Goal: Task Accomplishment & Management: Use online tool/utility

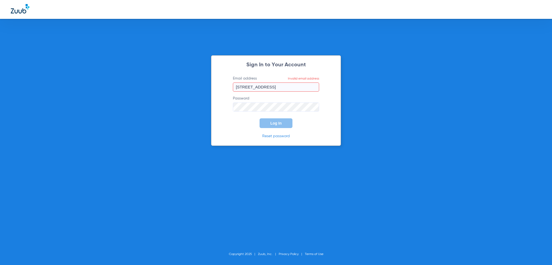
click at [270, 95] on form "Email address Invalid email address [STREET_ADDRESS] Log In" at bounding box center [276, 102] width 102 height 52
drag, startPoint x: 272, startPoint y: 90, endPoint x: 203, endPoint y: 89, distance: 68.8
click at [204, 89] on div "Sign In to Your Account Email address Invalid email address [STREET_ADDRESS] Lo…" at bounding box center [276, 132] width 552 height 265
type input "[PERSON_NAME][EMAIL_ADDRESS][PERSON_NAME][DOMAIN_NAME]"
click at [272, 122] on span "Log In" at bounding box center [275, 123] width 11 height 4
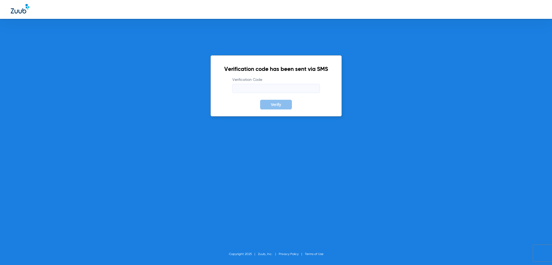
click at [288, 88] on input "Verification Code" at bounding box center [276, 88] width 88 height 9
click at [287, 88] on input "Verification Code" at bounding box center [276, 88] width 88 height 9
type input "260672"
click at [260, 100] on button "Verify" at bounding box center [276, 105] width 32 height 10
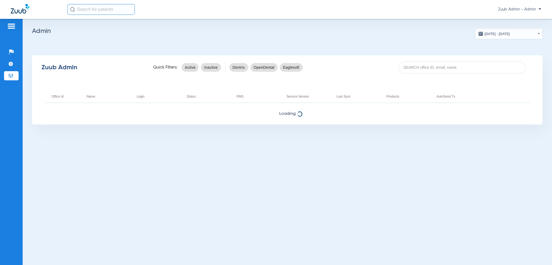
click at [423, 74] on div "Zuub Admin Quick Filters: Active Inactive Dentrix OpenDental Eaglesoft" at bounding box center [287, 68] width 511 height 22
click at [426, 68] on input at bounding box center [463, 67] width 128 height 12
type input "frostproof"
click at [427, 67] on input "frostproof" at bounding box center [463, 67] width 128 height 12
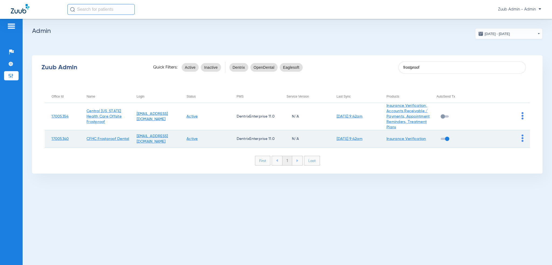
click at [517, 142] on img at bounding box center [523, 138] width 2 height 7
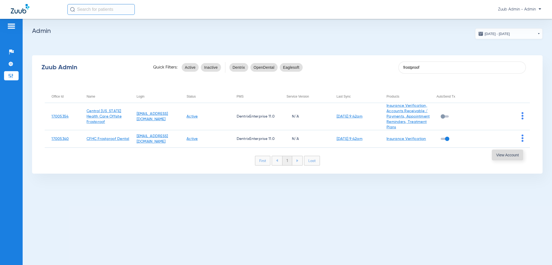
click at [517, 156] on span "View Account" at bounding box center [507, 155] width 23 height 4
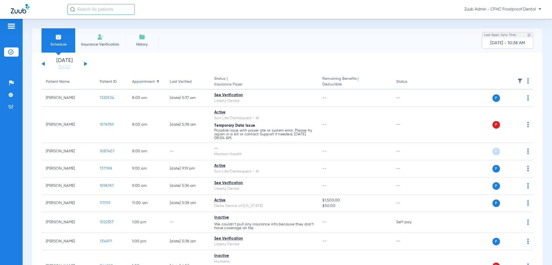
click at [389, 25] on div "Schedule Insurance Verification History Last Appt. Sync Time: [DATE] - 10:38 AM…" at bounding box center [288, 142] width 530 height 246
click at [105, 16] on div "Zuub Admin - CFHC Frostproof Dental" at bounding box center [276, 9] width 552 height 19
click at [104, 12] on input "text" at bounding box center [100, 9] width 67 height 11
paste input "ss"
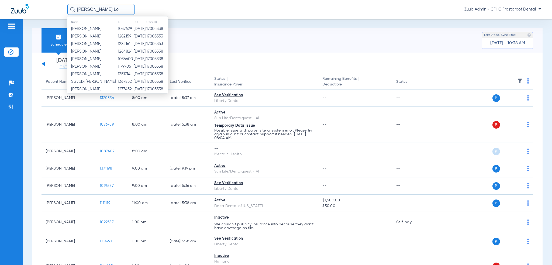
type input "[PERSON_NAME]"
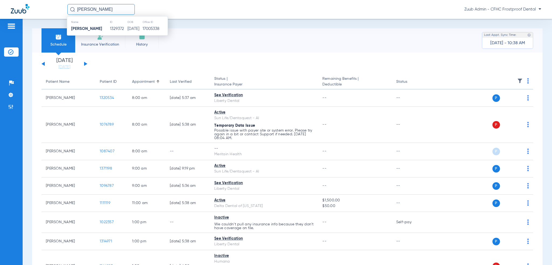
type input "[PERSON_NAME]"
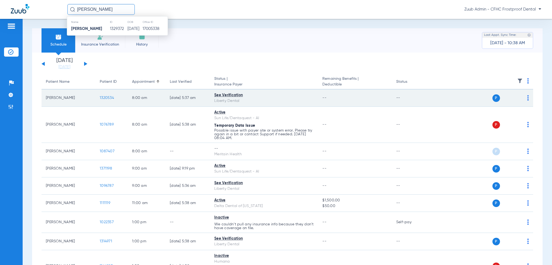
click at [318, 105] on td "--" at bounding box center [355, 98] width 74 height 17
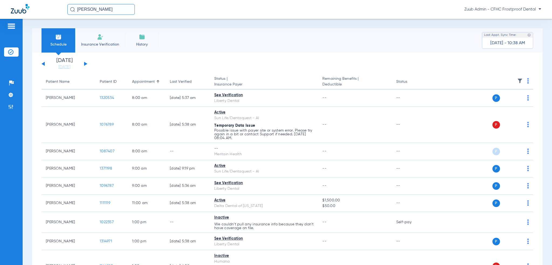
click at [122, 11] on input "[PERSON_NAME]" at bounding box center [100, 9] width 67 height 11
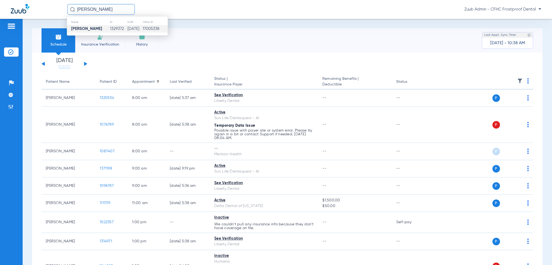
copy tr "i 1329372"
drag, startPoint x: 98, startPoint y: 28, endPoint x: 192, endPoint y: 51, distance: 96.0
click at [141, 44] on app-portal-wrapper "[PERSON_NAME] Name ID DOB Office ID [PERSON_NAME] 1329372 [DATE] 17005338 Zuub …" at bounding box center [276, 142] width 552 height 284
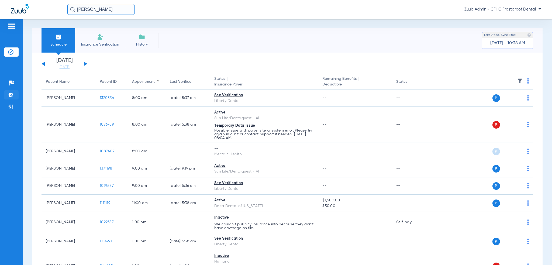
click at [8, 99] on li "Settings" at bounding box center [11, 94] width 15 height 9
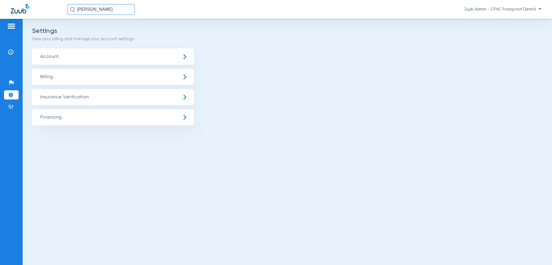
click at [118, 50] on span "Account" at bounding box center [113, 57] width 162 height 16
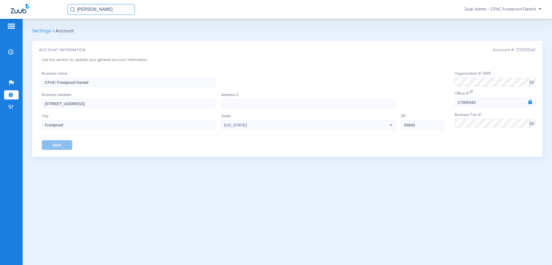
click at [120, 8] on input "[PERSON_NAME]" at bounding box center [100, 9] width 67 height 11
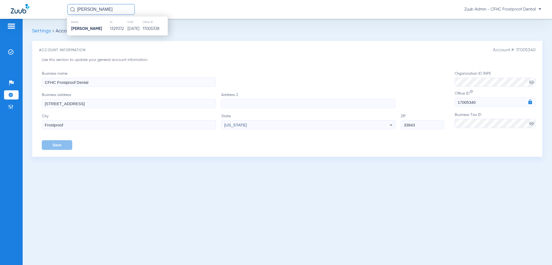
drag, startPoint x: 74, startPoint y: 51, endPoint x: 53, endPoint y: 52, distance: 20.2
click at [74, 51] on h3 "Account Information" at bounding box center [287, 50] width 497 height 5
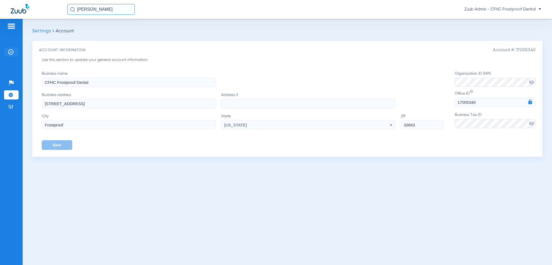
click at [7, 48] on li "Insurance Verification" at bounding box center [11, 51] width 15 height 9
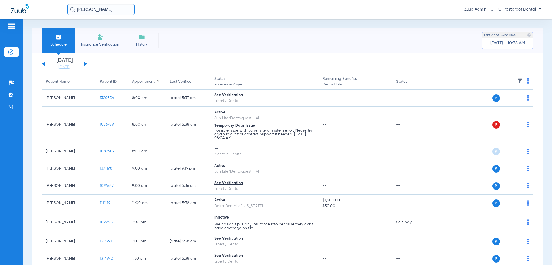
click at [115, 4] on input "[PERSON_NAME]" at bounding box center [100, 9] width 67 height 11
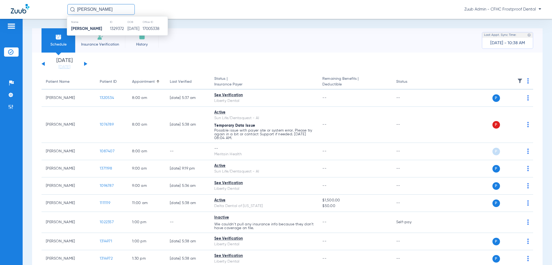
click at [206, 59] on app-single-date-navigator "[DATE] [DATE] [DATE] [DATE] [DATE] [DATE] [DATE] [DATE] [DATE] [DATE] [DATE] [D…" at bounding box center [288, 64] width 492 height 12
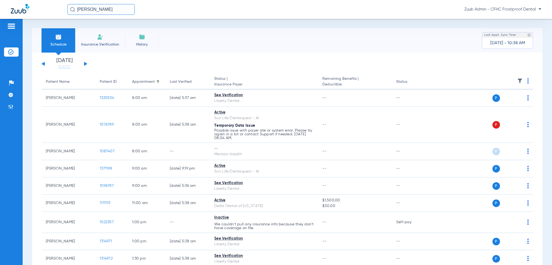
click at [195, 60] on app-single-date-navigator "[DATE] [DATE] [DATE] [DATE] [DATE] [DATE] [DATE] [DATE] [DATE] [DATE] [DATE] [D…" at bounding box center [288, 64] width 492 height 12
